Goal: Information Seeking & Learning: Learn about a topic

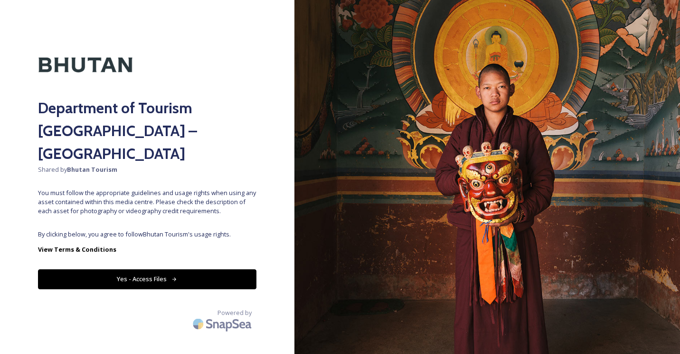
click at [172, 276] on icon at bounding box center [175, 279] width 6 height 6
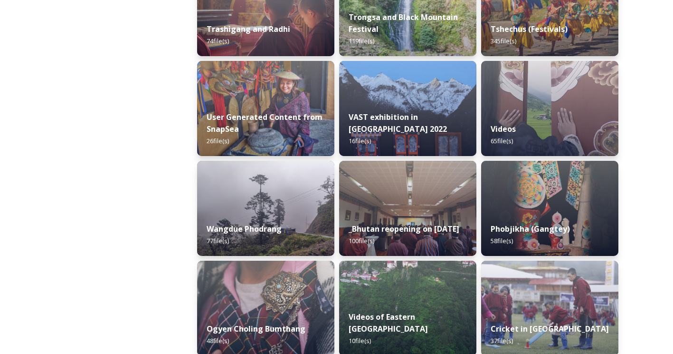
scroll to position [1291, 0]
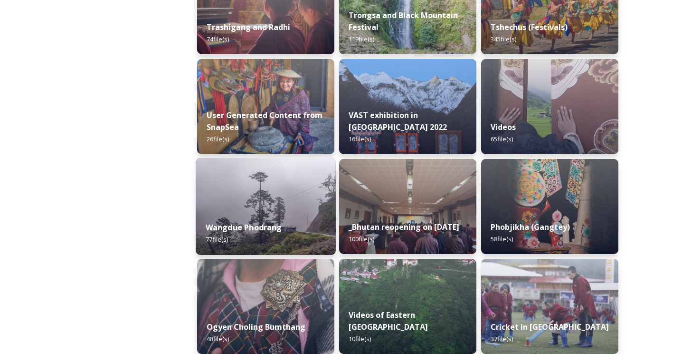
click at [297, 223] on div "Wangdue Phodrang 77 file(s)" at bounding box center [266, 232] width 140 height 43
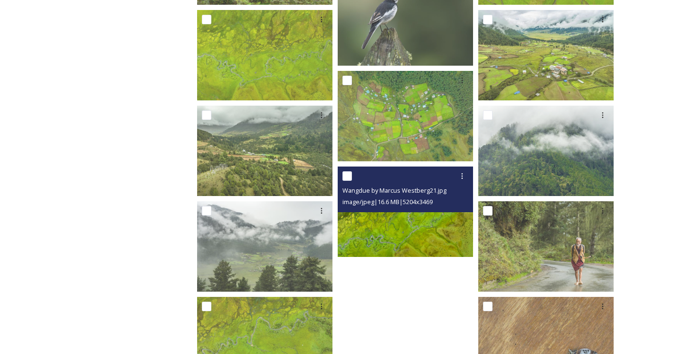
scroll to position [2551, 0]
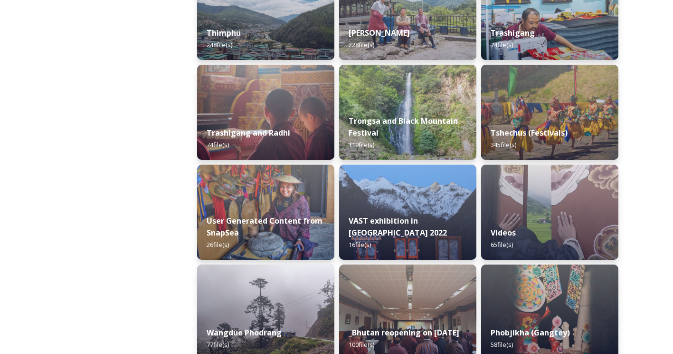
scroll to position [1244, 0]
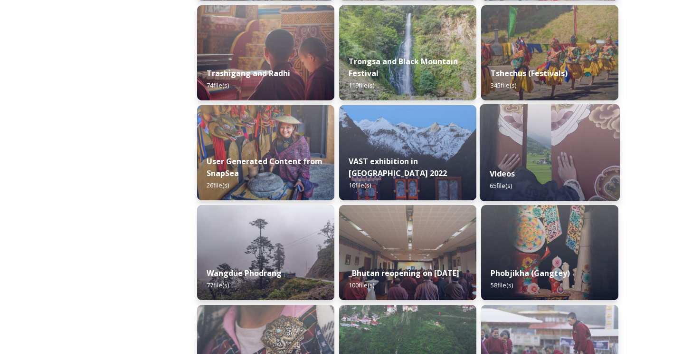
click at [512, 190] on span "65 file(s)" at bounding box center [501, 185] width 23 height 9
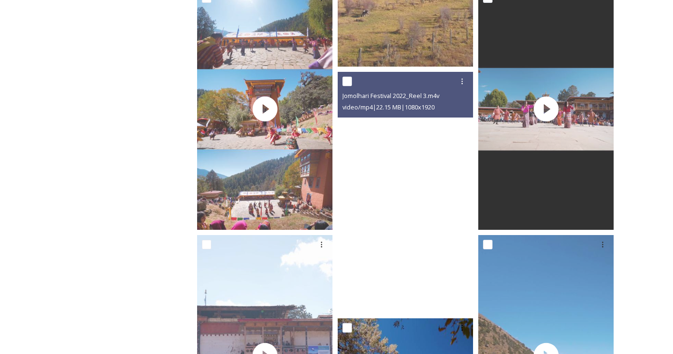
scroll to position [1813, 0]
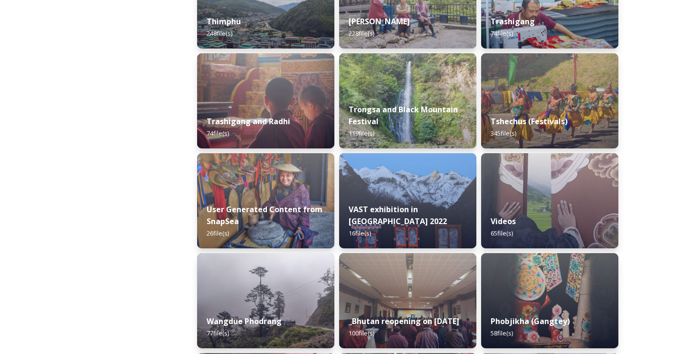
scroll to position [1197, 0]
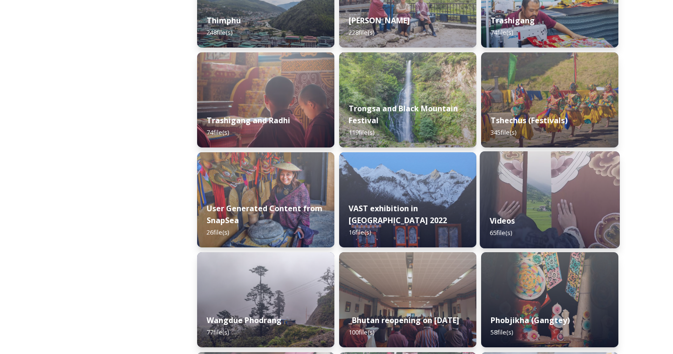
click at [518, 209] on div "Videos 65 file(s)" at bounding box center [550, 226] width 140 height 43
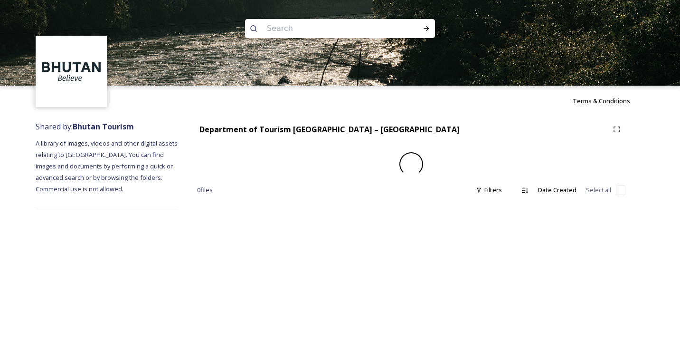
click at [518, 209] on div "Department of Tourism [GEOGRAPHIC_DATA] – Brand Centre 0 file s Filters Date Cr…" at bounding box center [411, 165] width 467 height 98
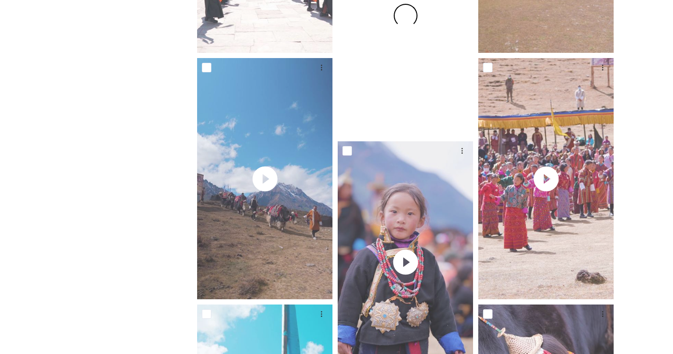
scroll to position [2236, 0]
